Goal: Task Accomplishment & Management: Manage account settings

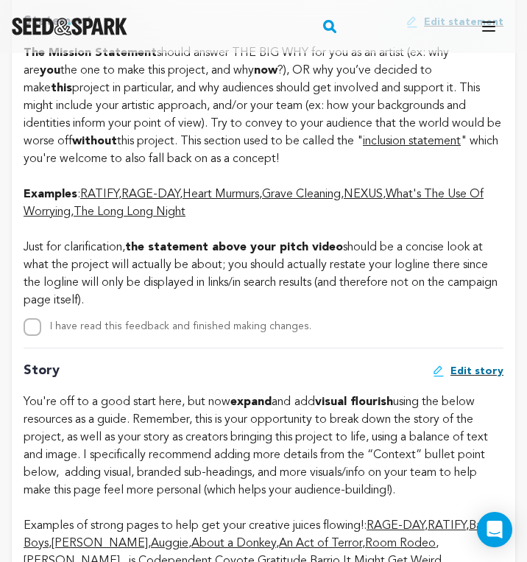
scroll to position [3581, 0]
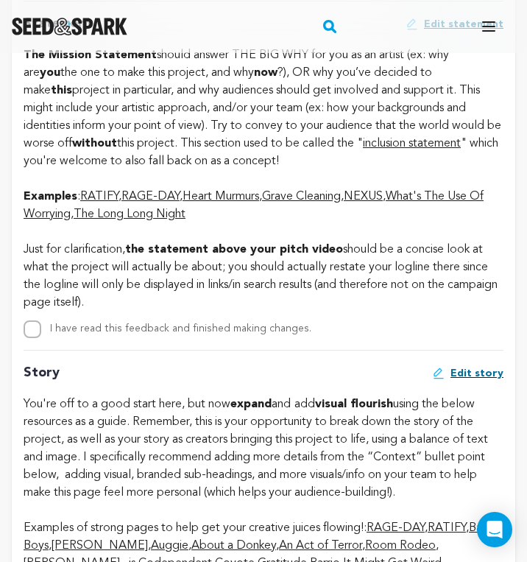
drag, startPoint x: 148, startPoint y: 384, endPoint x: 25, endPoint y: 334, distance: 132.7
copy div "Just for clarification, the statement above your pitch video should be a concis…"
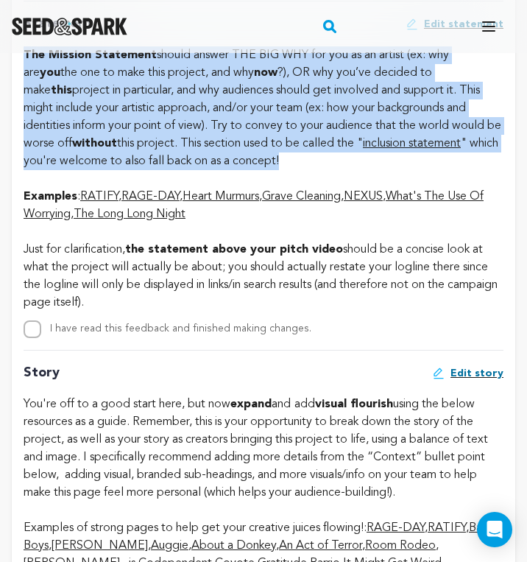
drag, startPoint x: 20, startPoint y: 141, endPoint x: 270, endPoint y: 246, distance: 271.5
copy div "The Mission Statement should answer THE BIG WHY for you as an artist (ex: why a…"
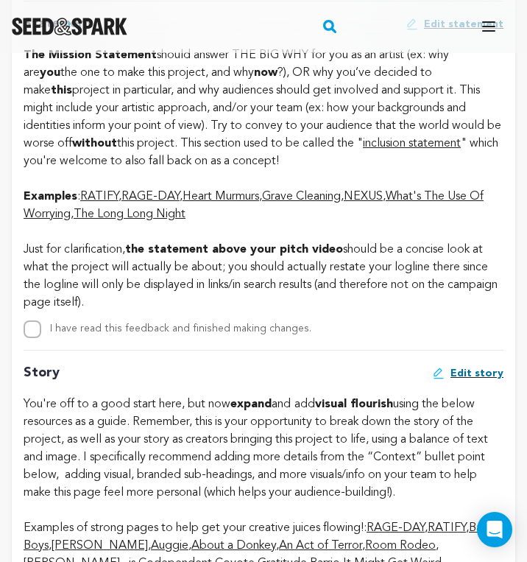
click at [297, 202] on link "Grave Cleaning" at bounding box center [301, 197] width 79 height 12
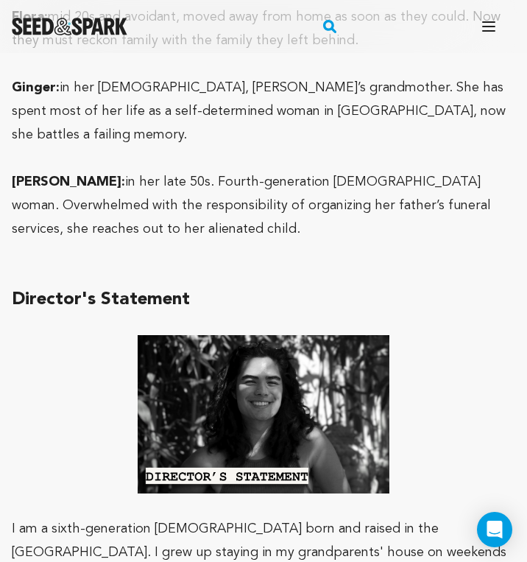
scroll to position [2191, 0]
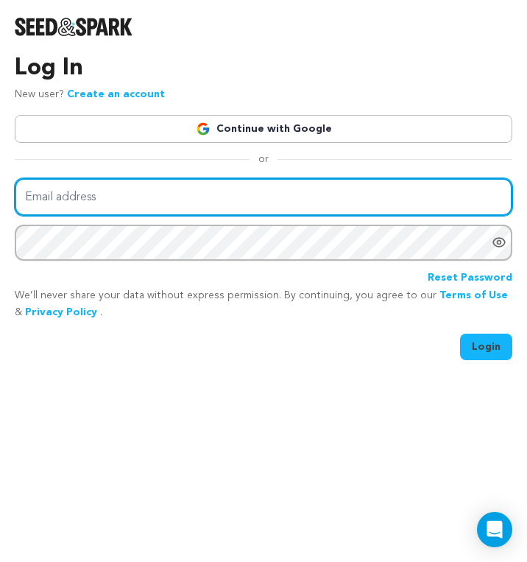
type input "aggieascends@gmail.com"
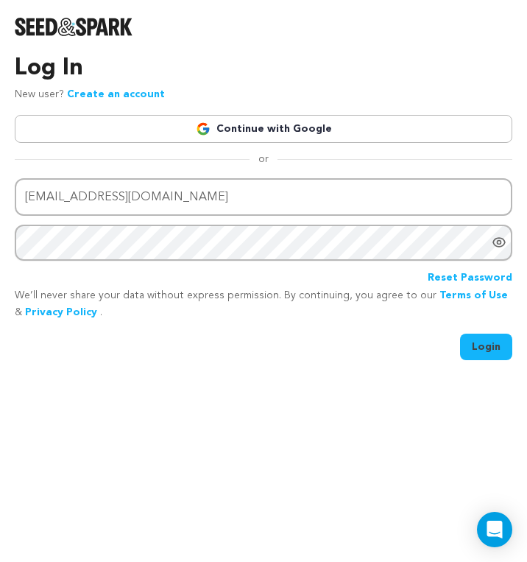
click at [488, 348] on button "Login" at bounding box center [486, 346] width 52 height 26
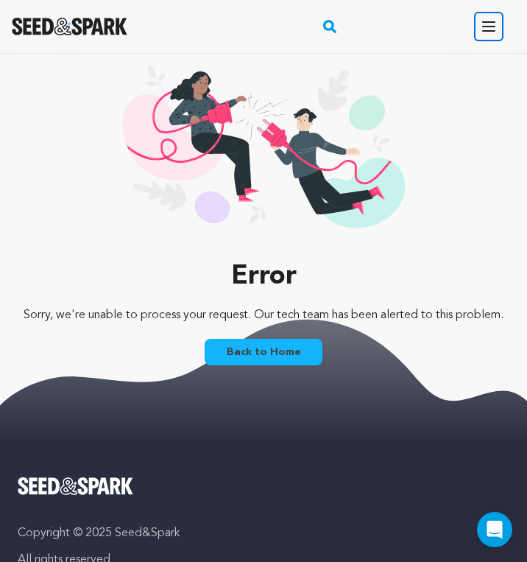
click at [498, 23] on button "Open main menu" at bounding box center [488, 26] width 29 height 29
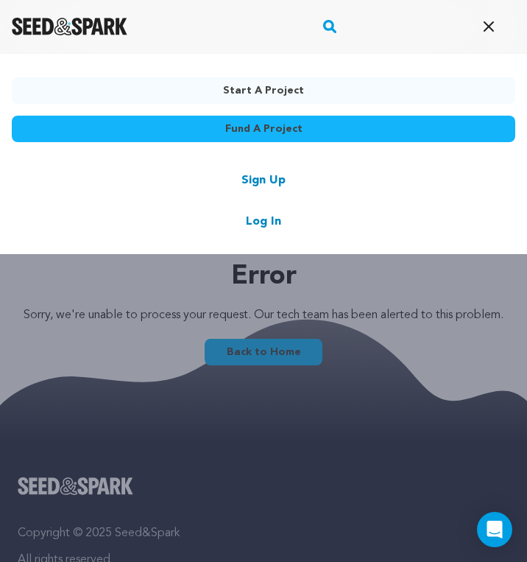
click at [264, 221] on link "Log In" at bounding box center [263, 222] width 35 height 18
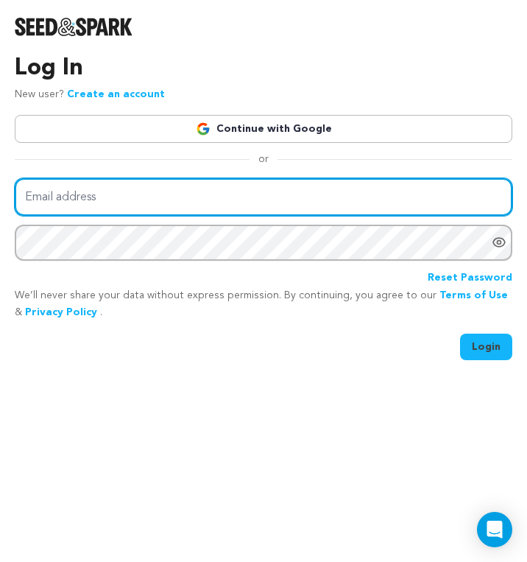
type input "[EMAIL_ADDRESS][DOMAIN_NAME]"
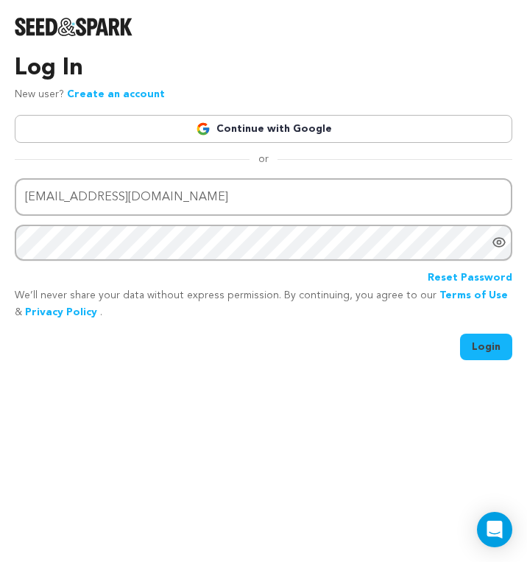
click at [487, 346] on button "Login" at bounding box center [486, 346] width 52 height 26
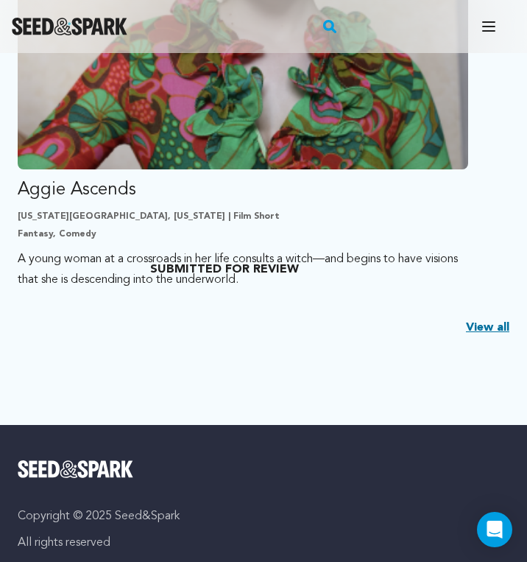
scroll to position [519, 0]
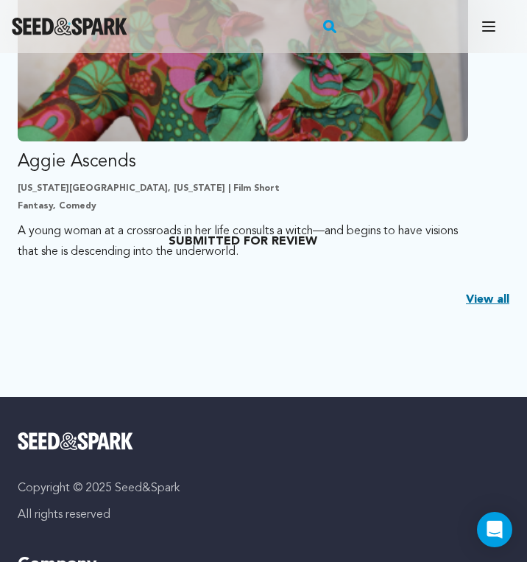
click at [478, 301] on link "View all" at bounding box center [487, 300] width 43 height 18
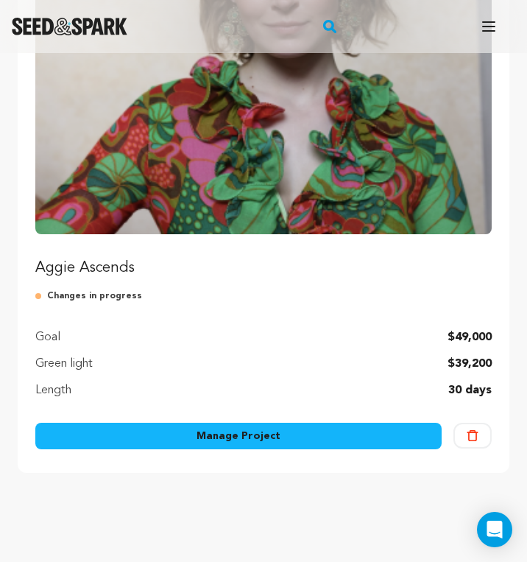
scroll to position [251, 0]
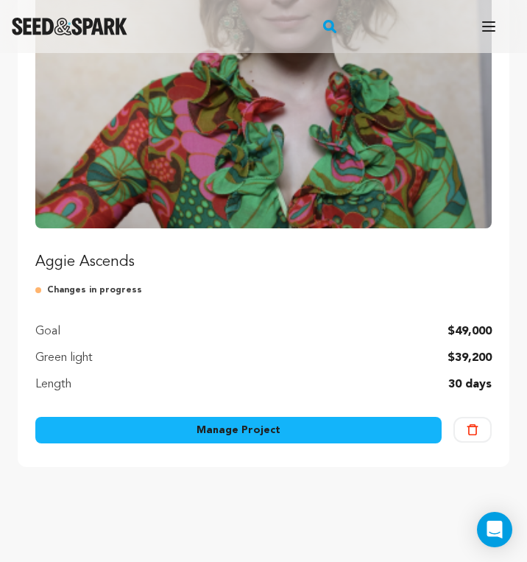
click at [276, 424] on link "Manage Project" at bounding box center [238, 430] width 406 height 26
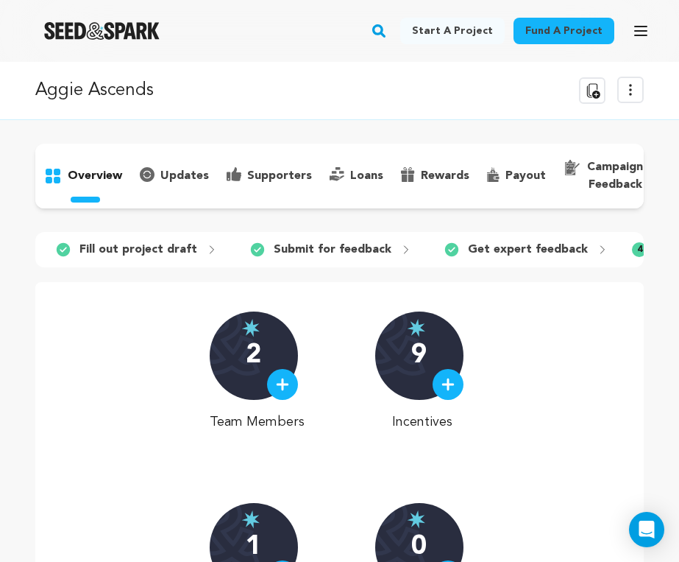
click at [526, 165] on p "campaign feedback" at bounding box center [615, 175] width 56 height 35
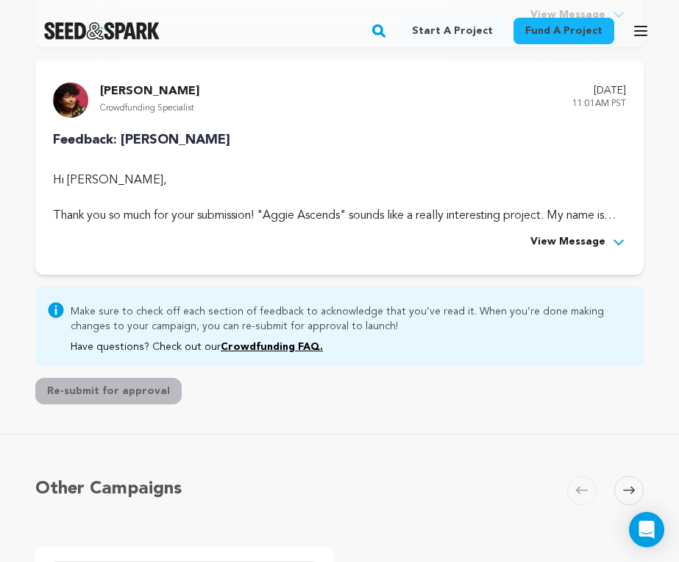
scroll to position [404, 0]
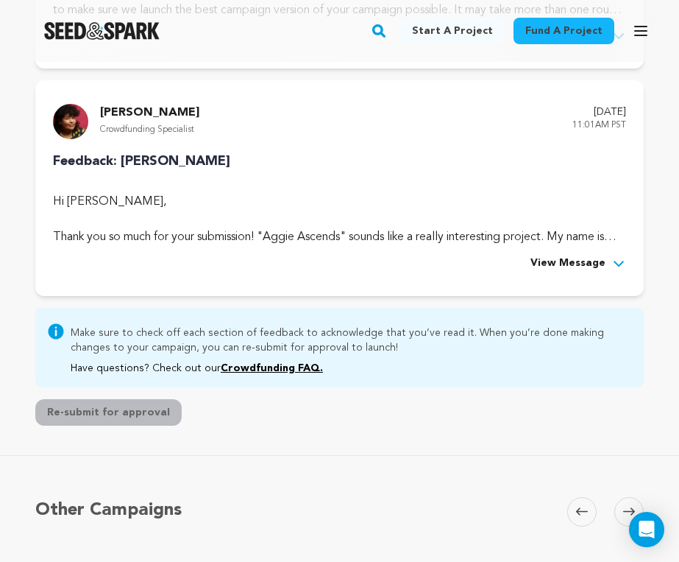
click at [526, 263] on icon at bounding box center [619, 263] width 15 height 15
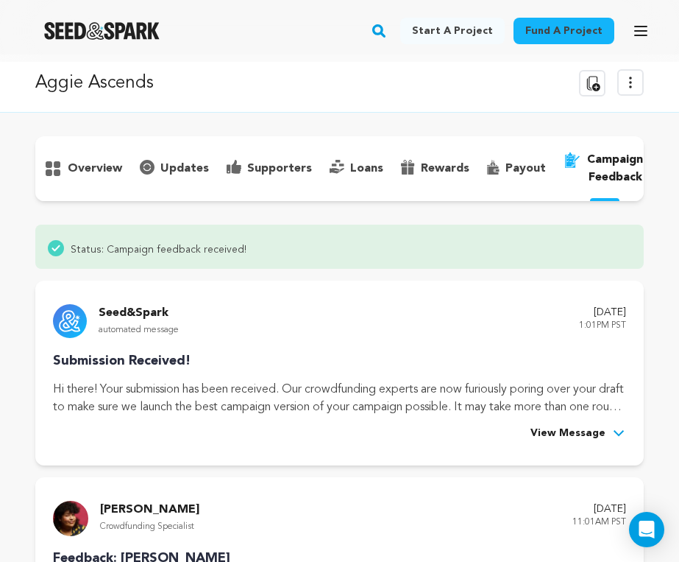
scroll to position [18, 0]
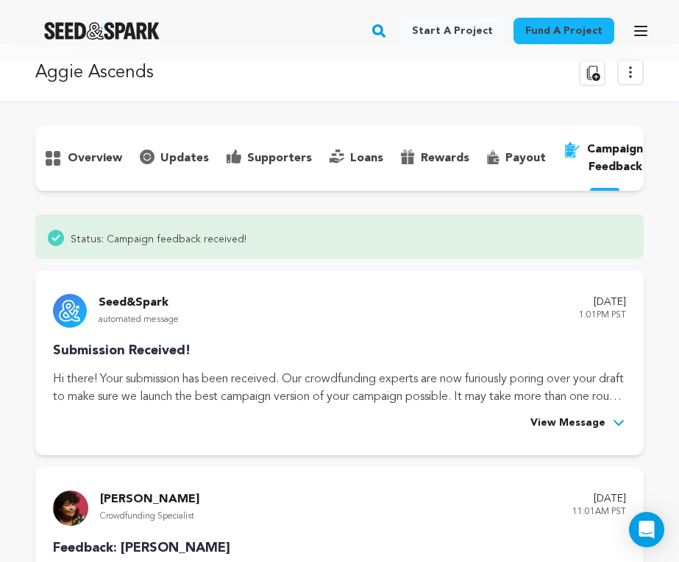
click at [96, 154] on p "overview" at bounding box center [95, 158] width 54 height 18
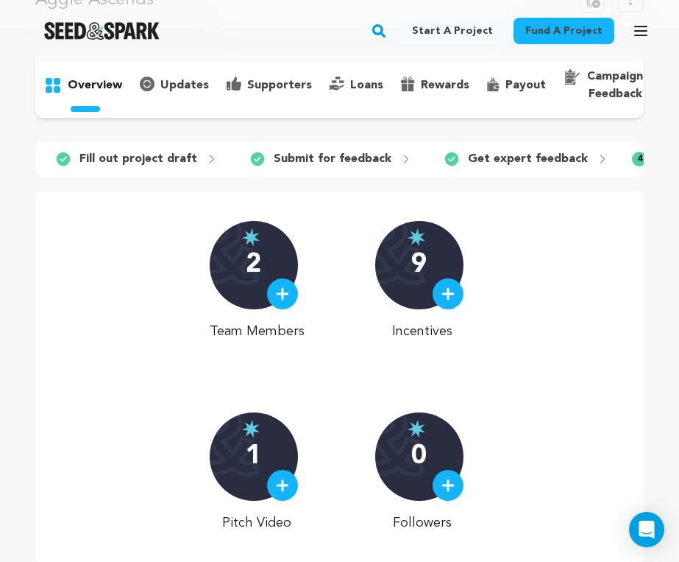
scroll to position [89, 0]
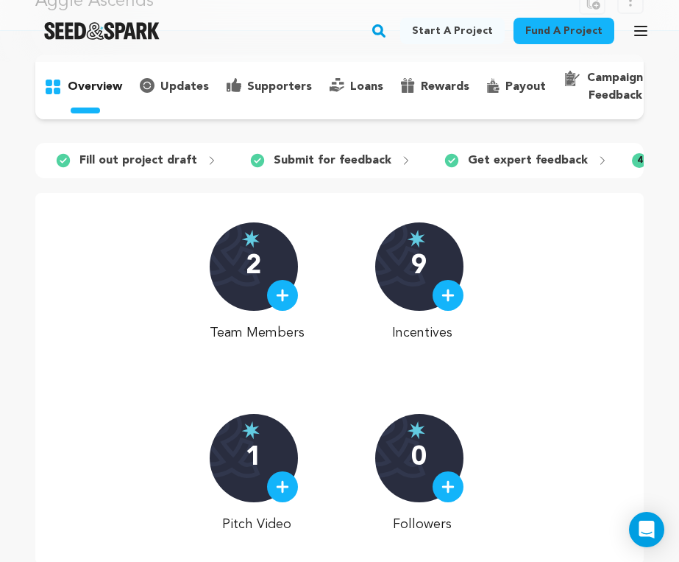
click at [166, 158] on p "Fill out project draft" at bounding box center [138, 161] width 118 height 18
click at [208, 160] on icon at bounding box center [212, 161] width 12 height 12
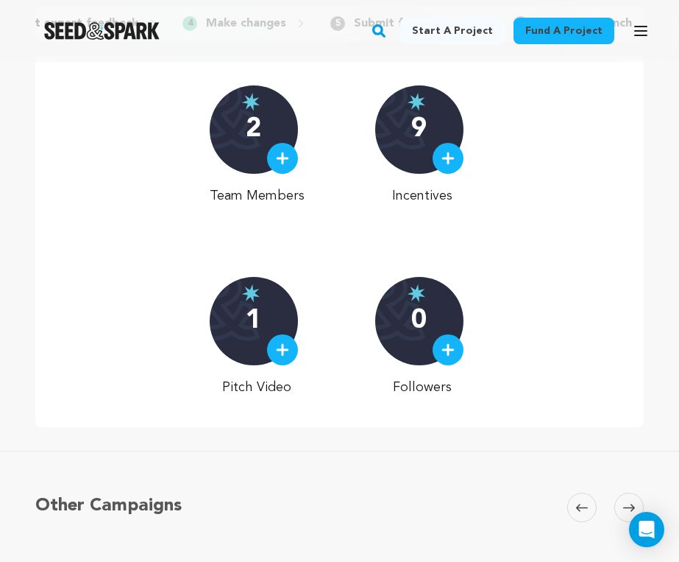
scroll to position [0, 0]
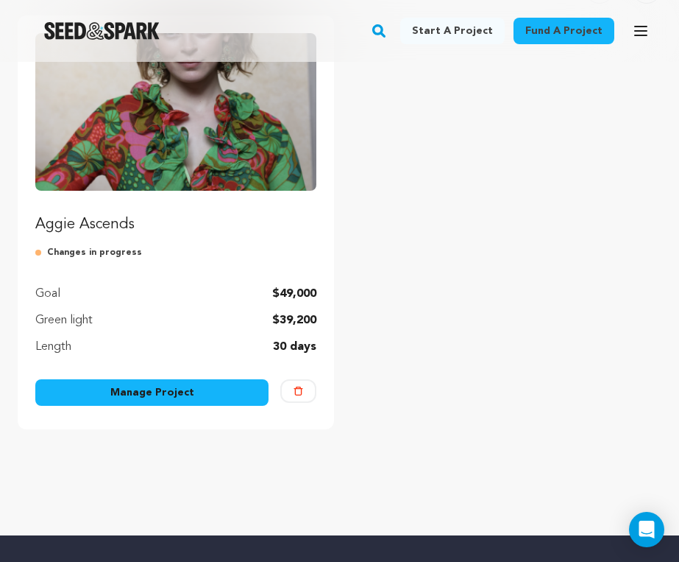
scroll to position [200, 0]
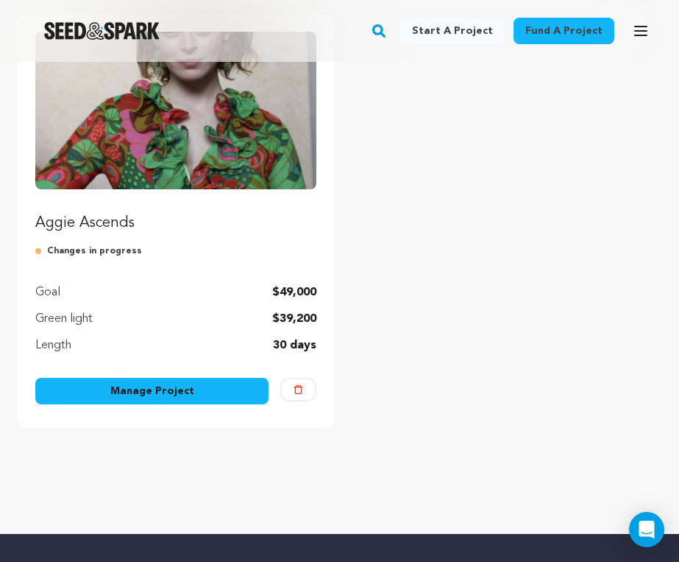
click at [231, 388] on link "Manage Project" at bounding box center [151, 391] width 233 height 26
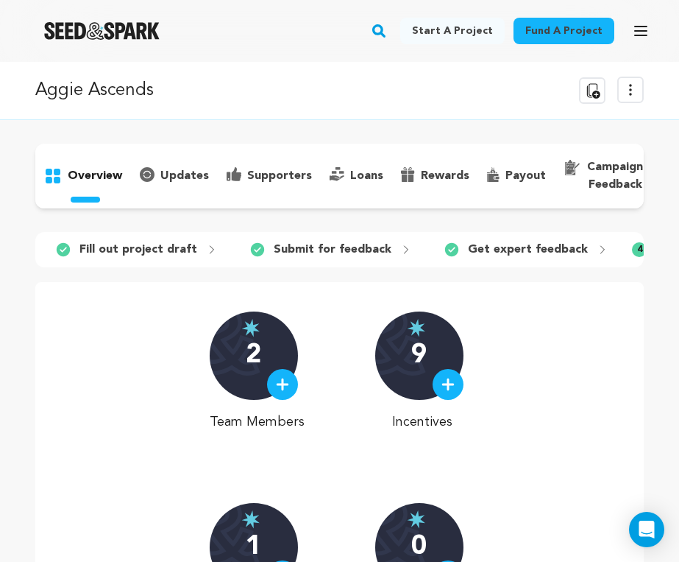
click at [598, 180] on p "campaign feedback" at bounding box center [615, 175] width 56 height 35
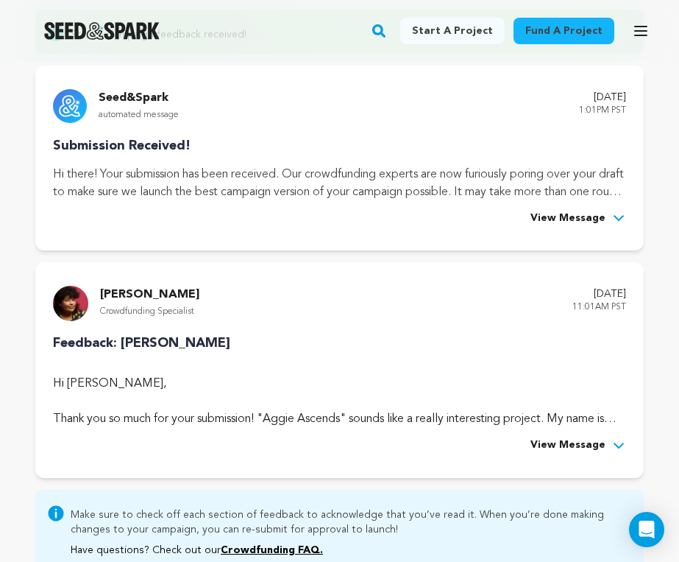
scroll to position [239, 0]
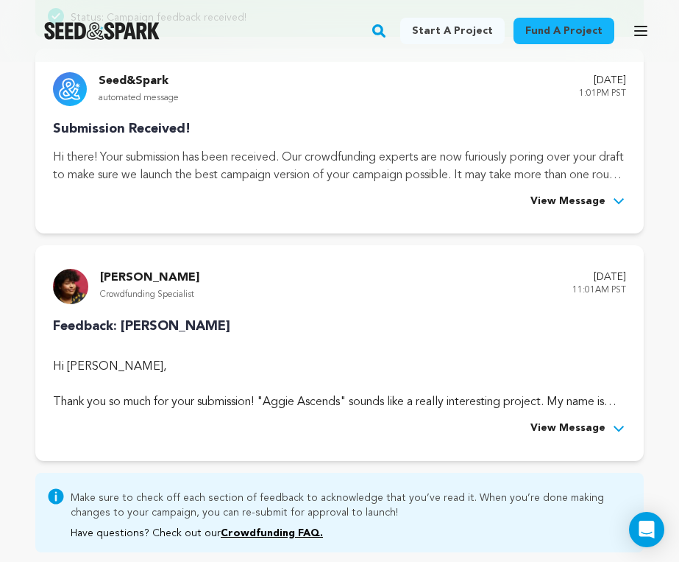
click at [621, 426] on icon at bounding box center [619, 428] width 15 height 15
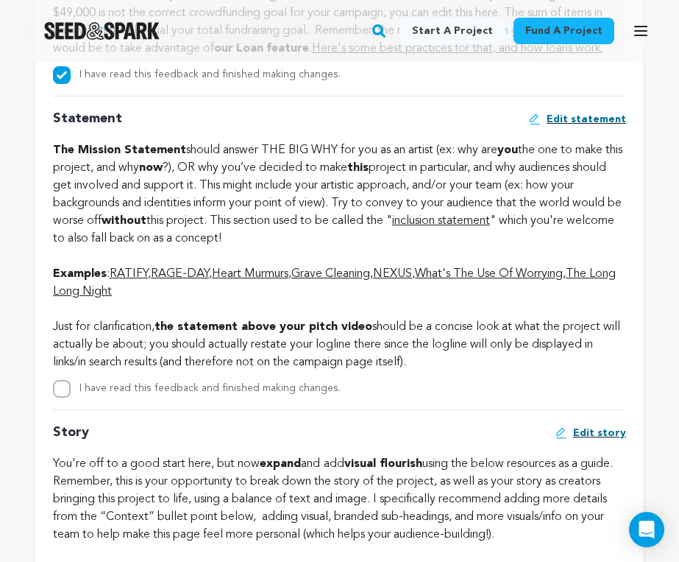
scroll to position [3216, 0]
click at [434, 226] on link "inclusion statement" at bounding box center [441, 220] width 98 height 12
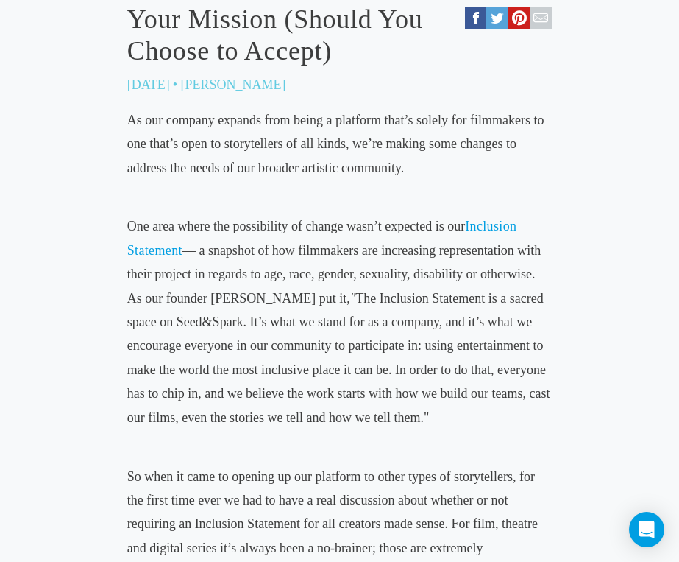
scroll to position [532, 0]
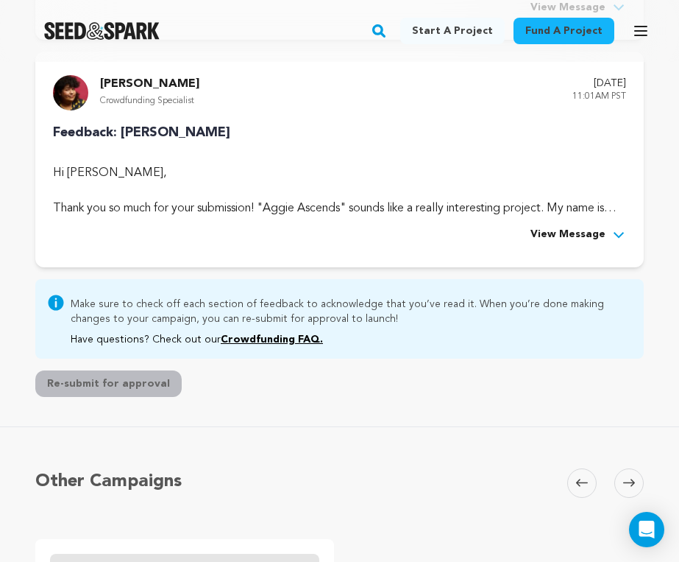
scroll to position [442, 0]
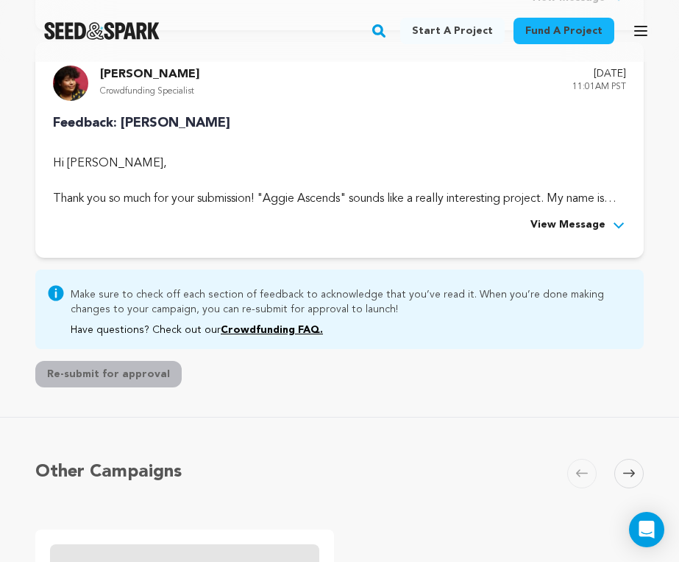
click at [615, 223] on icon at bounding box center [619, 225] width 10 height 6
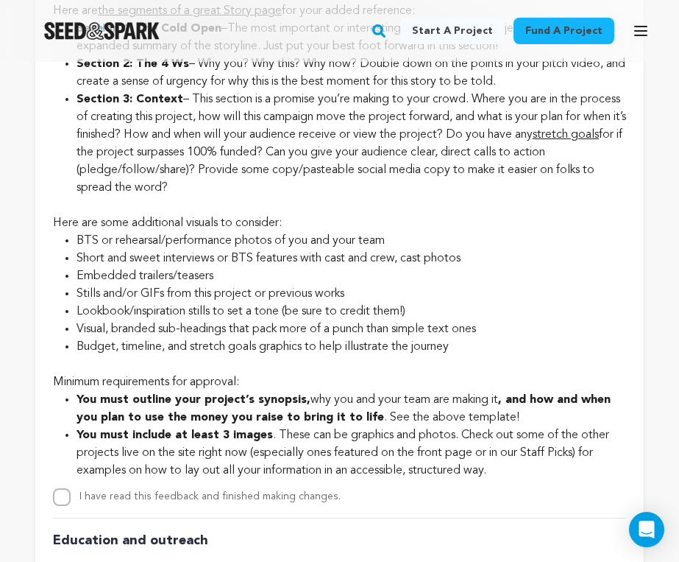
scroll to position [3850, 0]
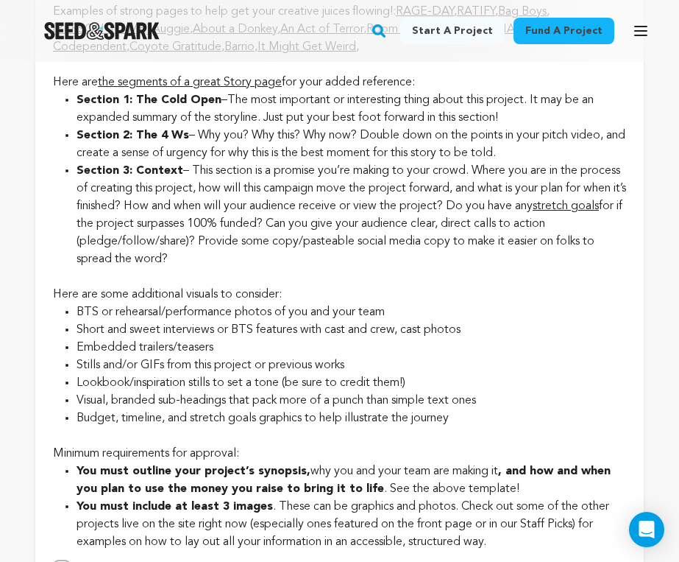
scroll to position [3766, 0]
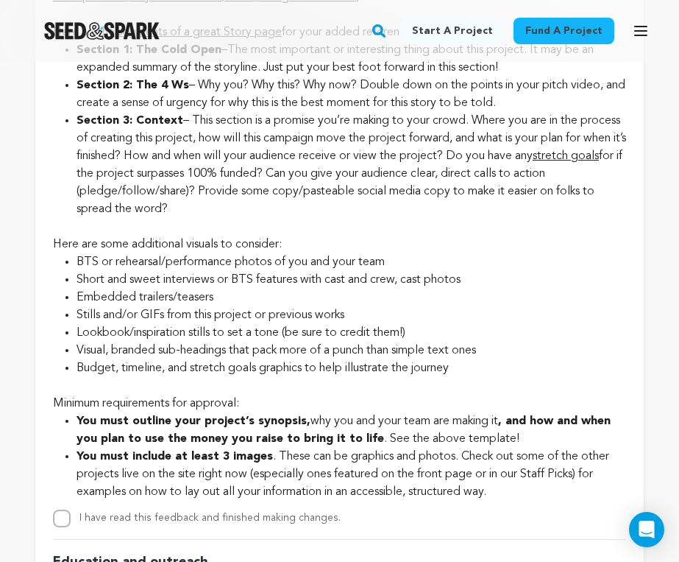
scroll to position [3822, 0]
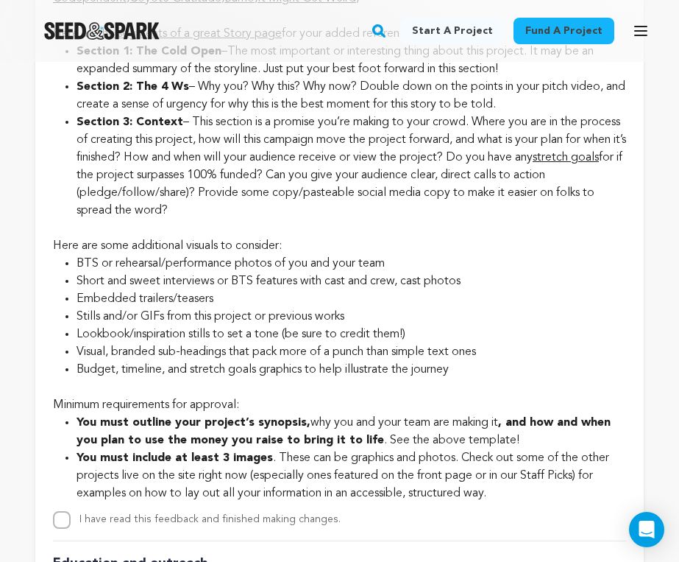
drag, startPoint x: 481, startPoint y: 138, endPoint x: 509, endPoint y: 221, distance: 87.3
copy li "Where you are in the process of creating this project, how will this campaign m…"
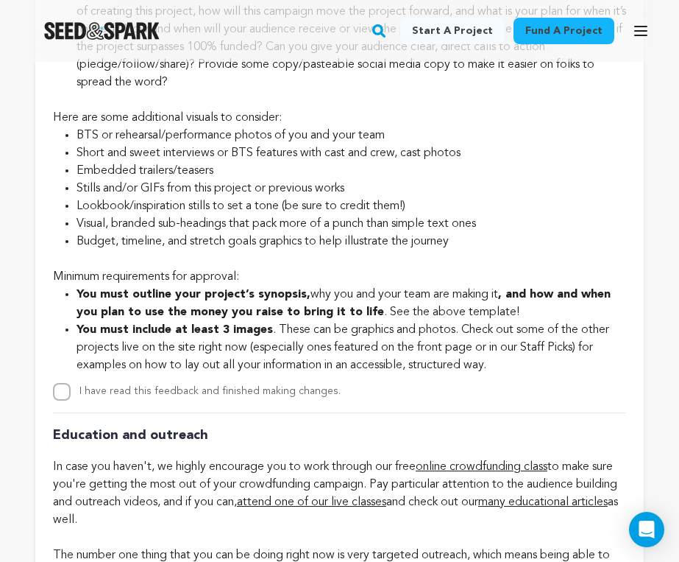
scroll to position [3956, 0]
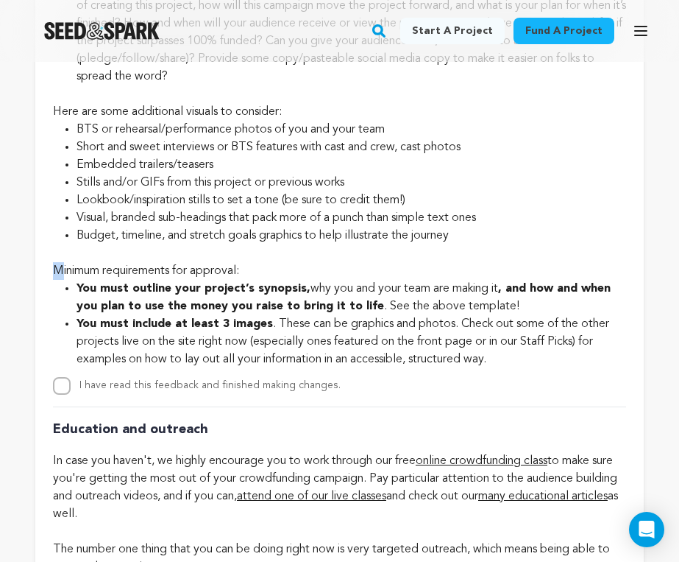
click at [59, 280] on div "Minimum requirements for approval:" at bounding box center [339, 261] width 573 height 35
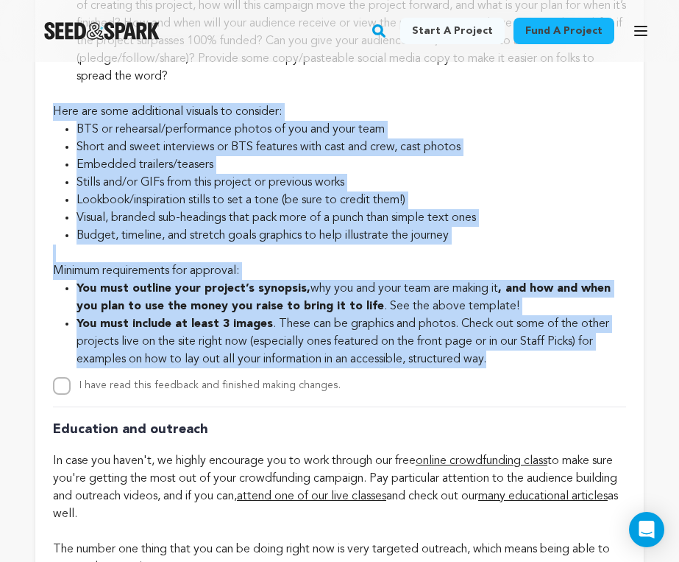
drag, startPoint x: 54, startPoint y: 130, endPoint x: 544, endPoint y: 375, distance: 548.4
click at [544, 375] on div "Story Edit story You're off to a good start here, but now expand and add visual…" at bounding box center [339, 32] width 573 height 726
copy div "Here are some additional visuals to consider: BTS or rehearsal/performance phot…"
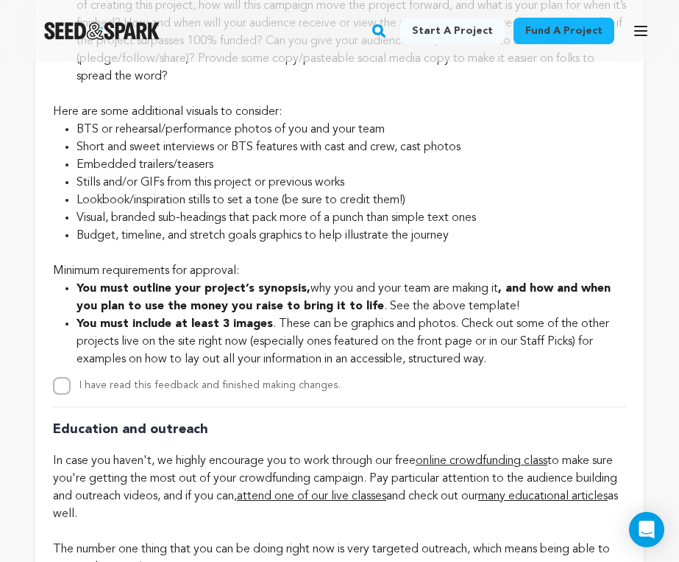
click at [184, 330] on strong "You must include at least 3 images" at bounding box center [175, 324] width 197 height 12
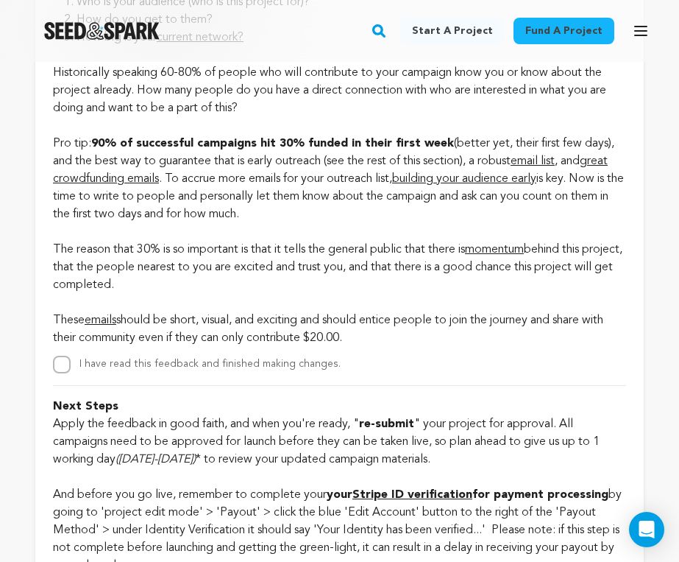
scroll to position [4547, 0]
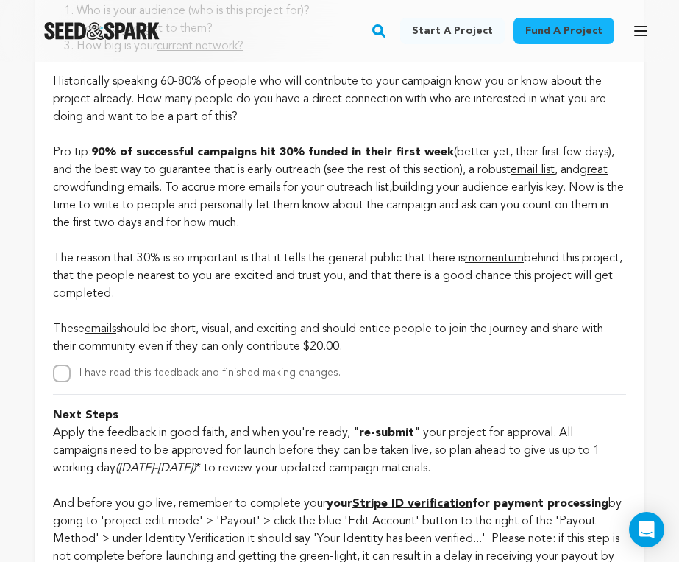
click at [331, 303] on p "Historically speaking 60-80% of people who will contribute to your campaign kno…" at bounding box center [339, 205] width 573 height 300
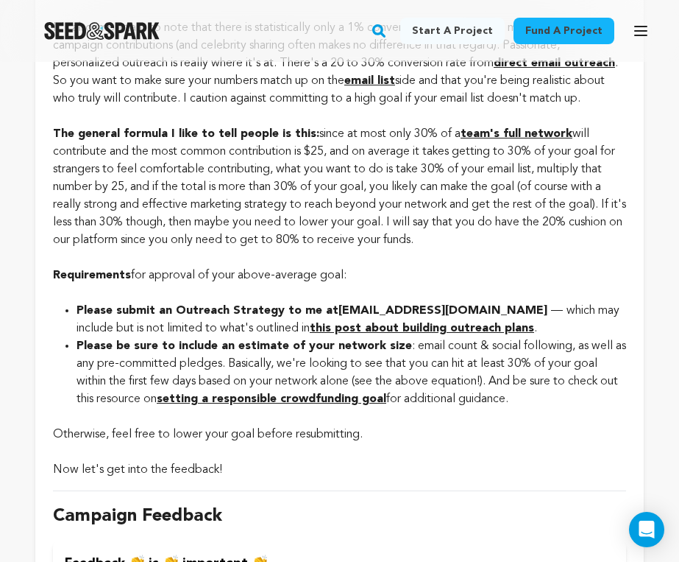
scroll to position [986, 0]
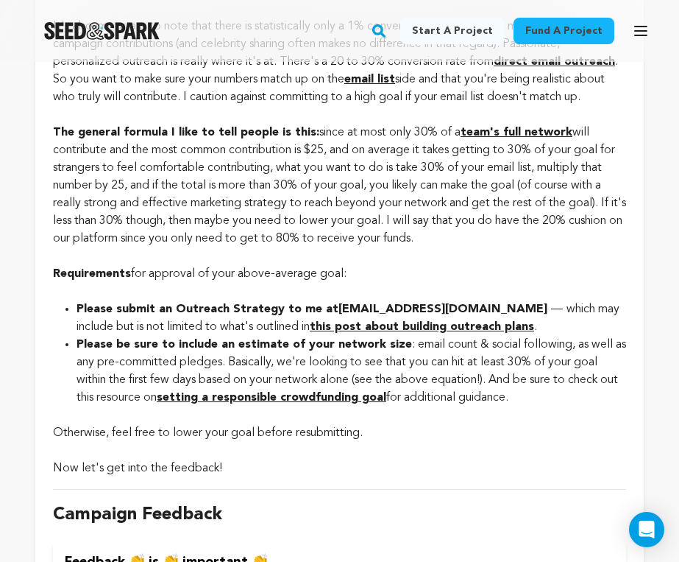
click at [439, 327] on strong "this post about building outreach plans" at bounding box center [422, 327] width 225 height 12
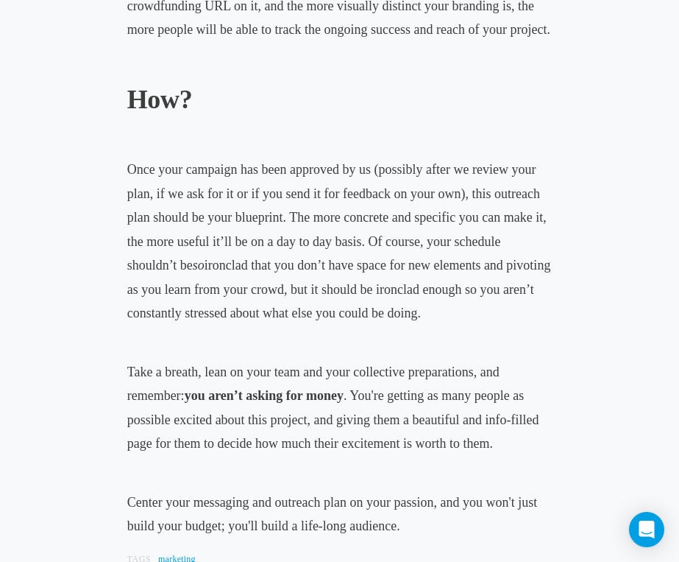
scroll to position [3452, 0]
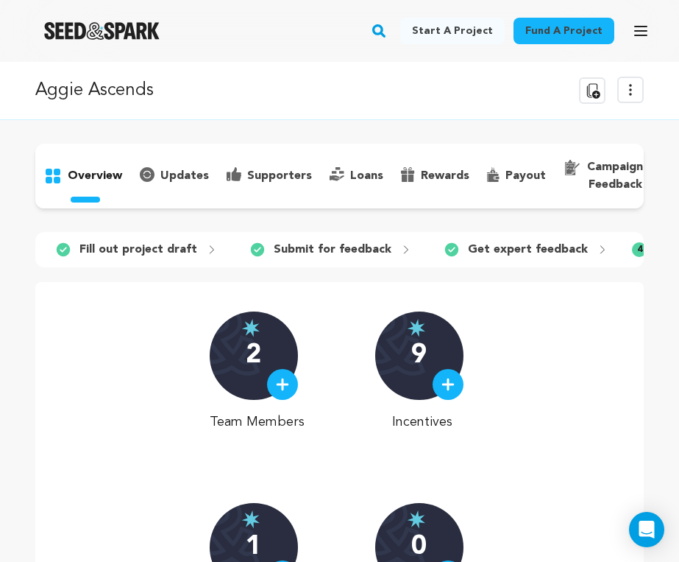
scroll to position [0, 450]
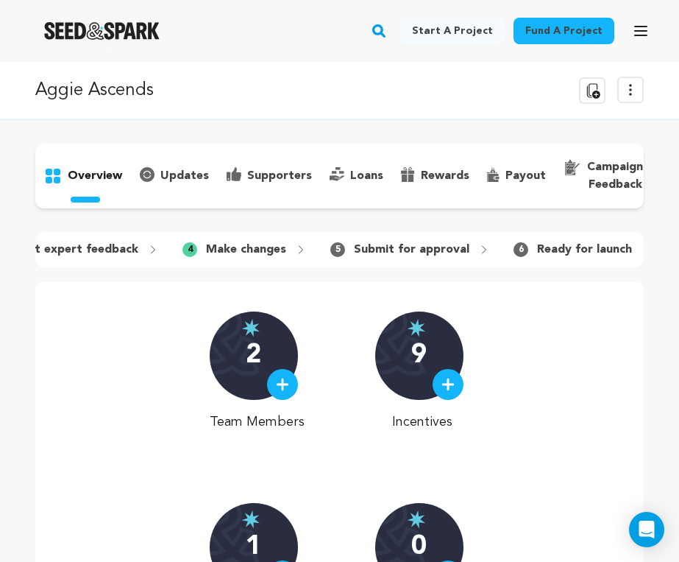
click at [595, 177] on p "campaign feedback" at bounding box center [615, 175] width 56 height 35
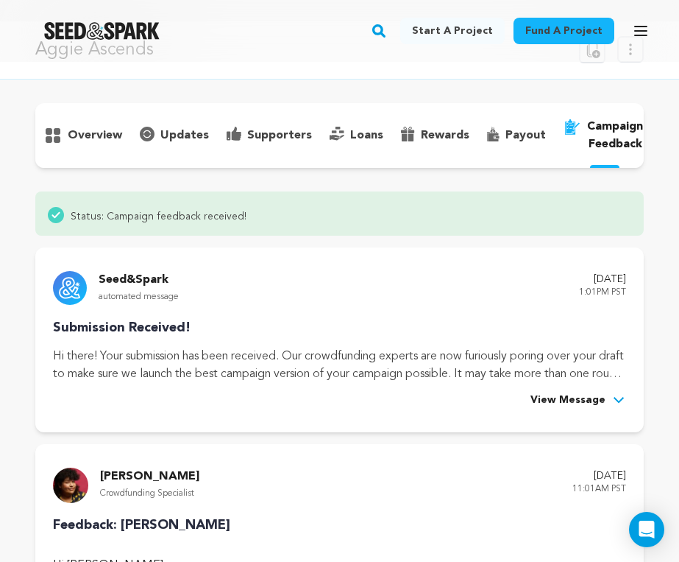
scroll to position [52, 0]
